Goal: Information Seeking & Learning: Learn about a topic

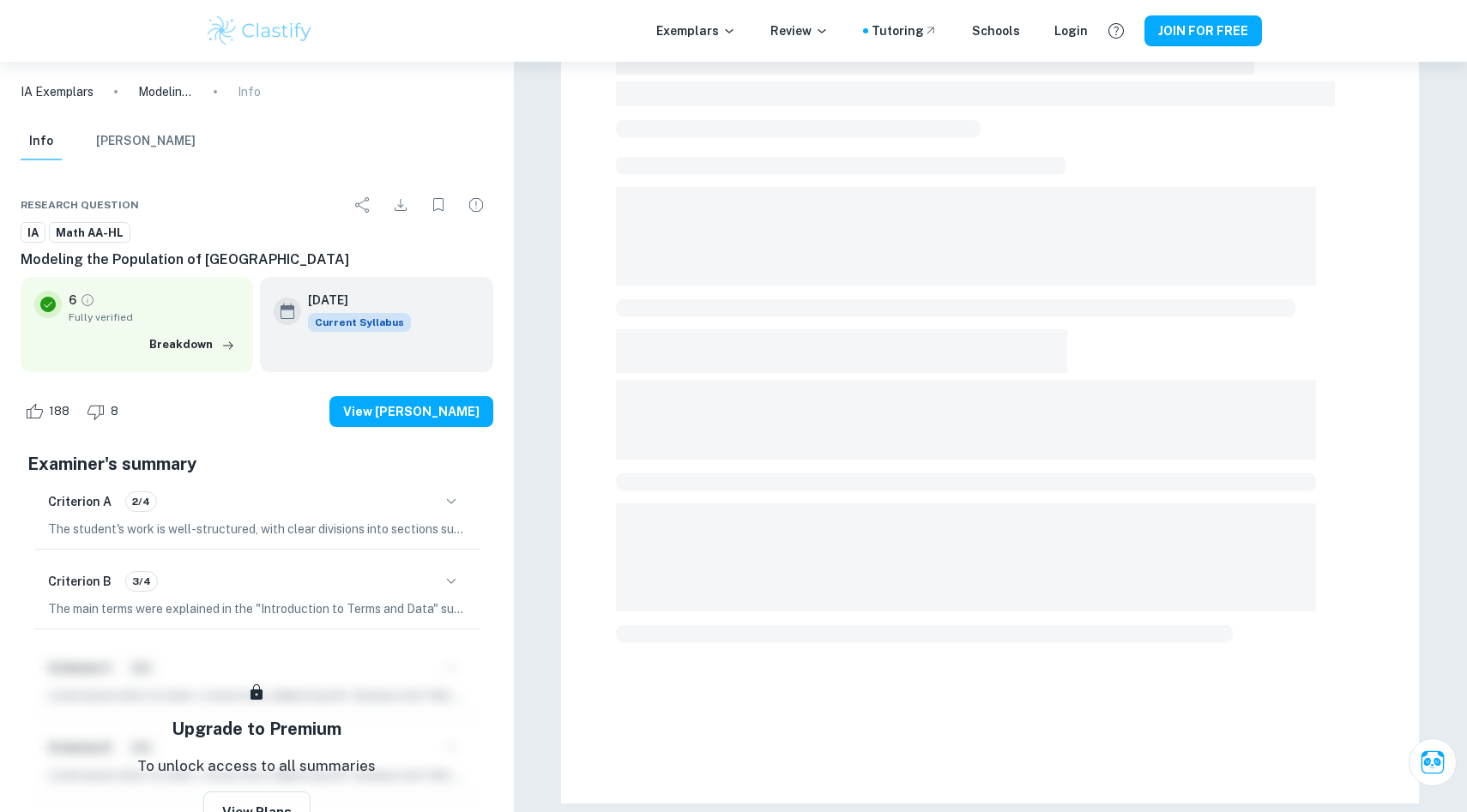
scroll to position [478, 0]
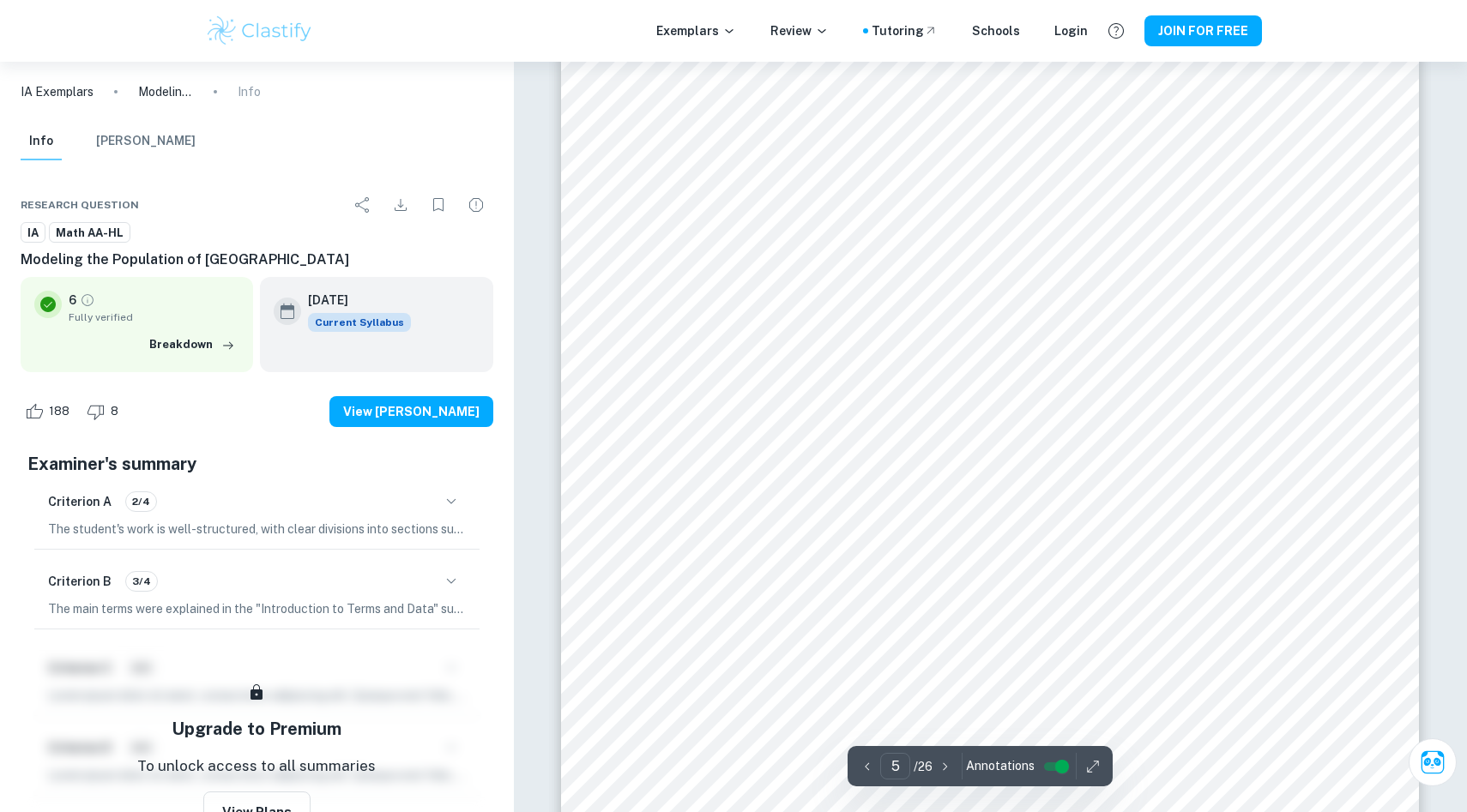
scroll to position [4783, 0]
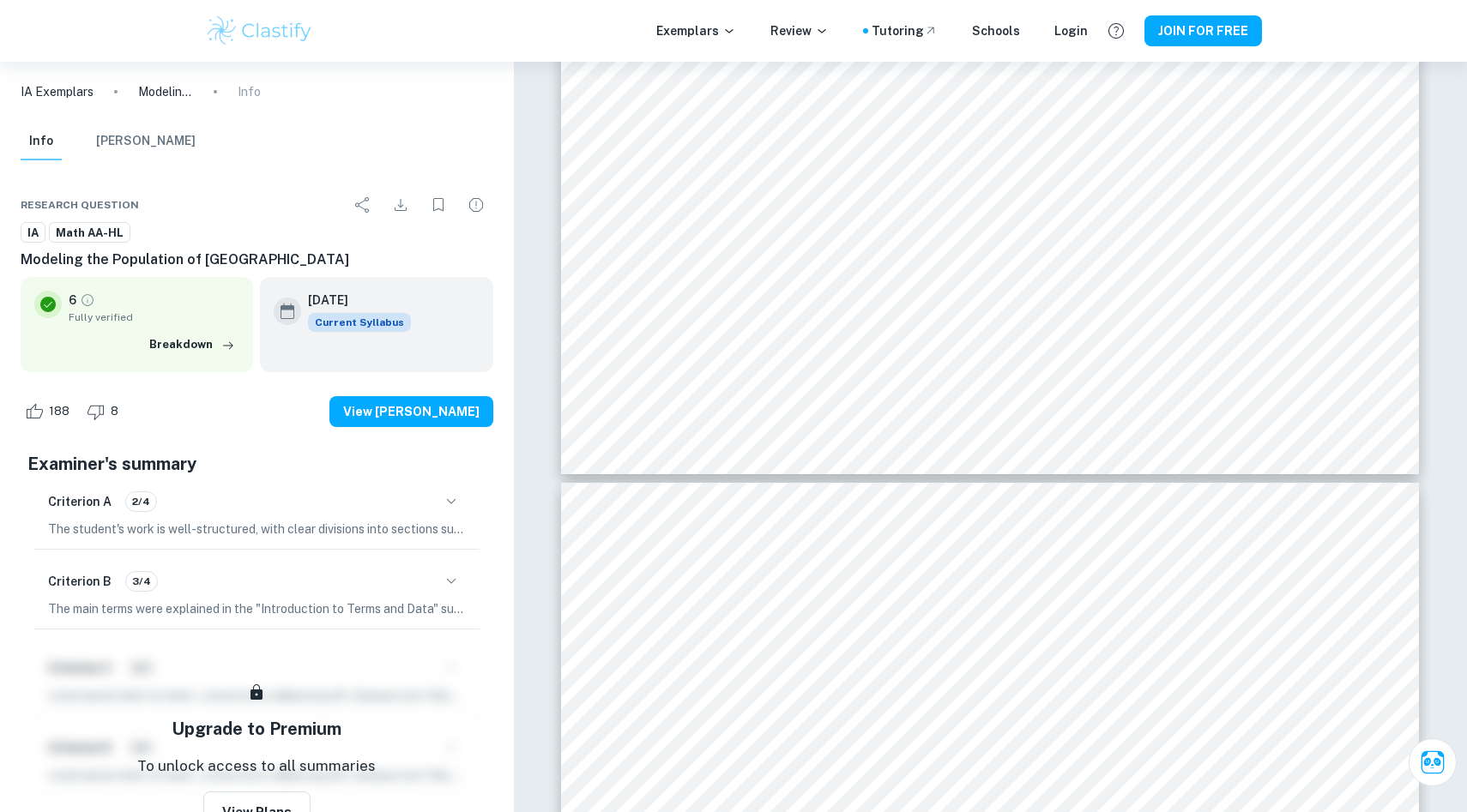
type input "6"
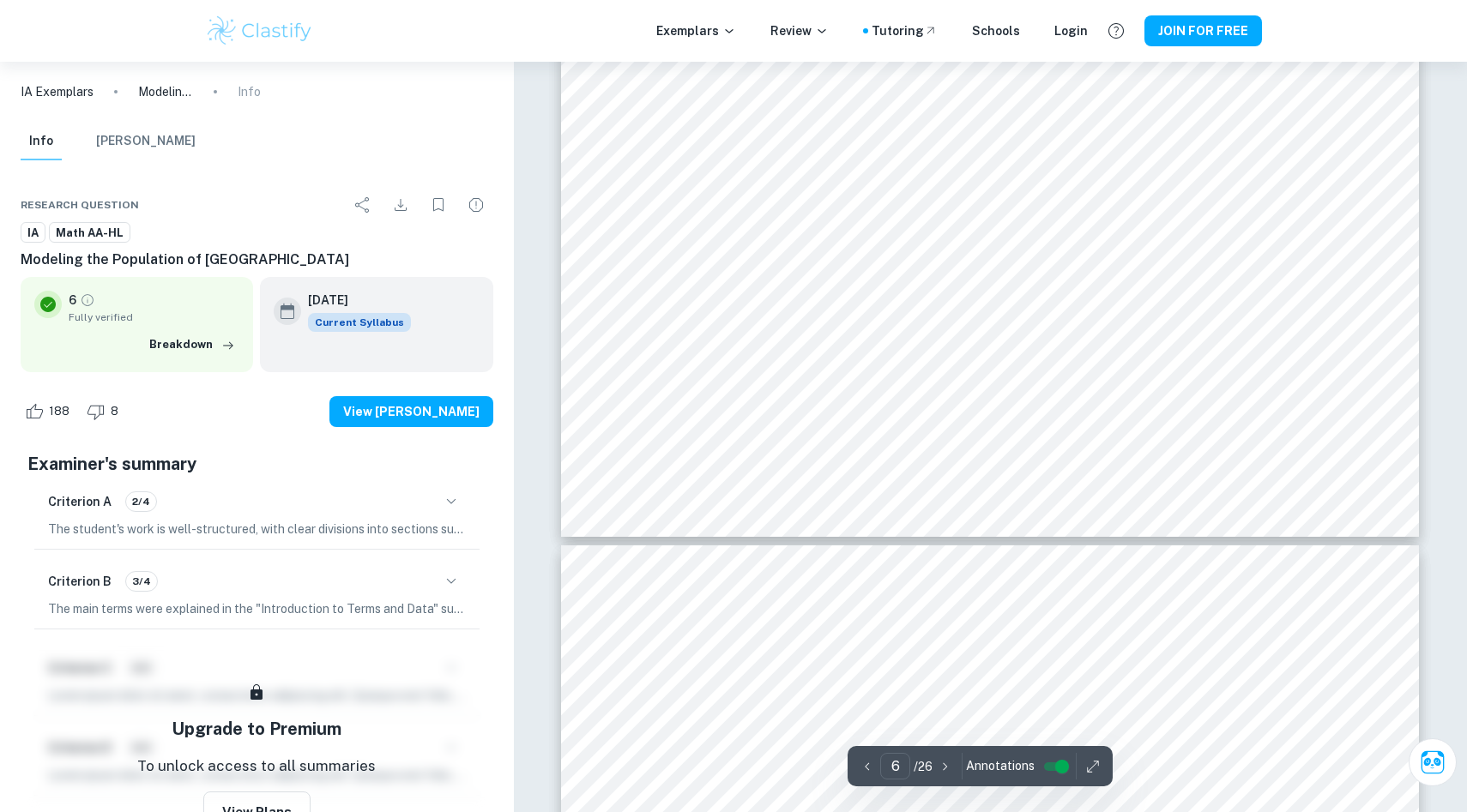
scroll to position [6525, 0]
